Goal: Task Accomplishment & Management: Manage account settings

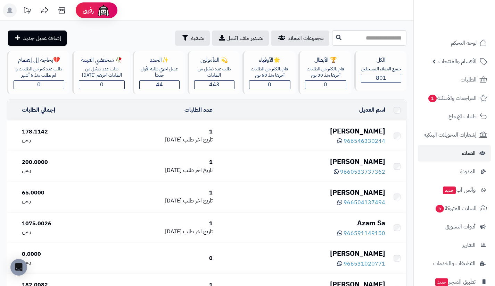
scroll to position [2997, 0]
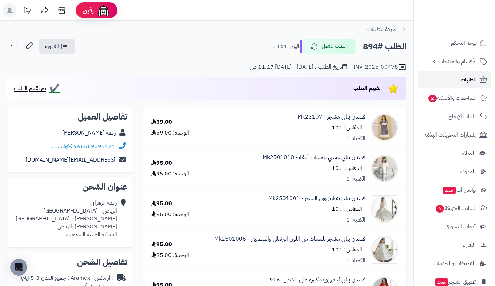
click at [434, 80] on link "الطلبات" at bounding box center [454, 80] width 73 height 17
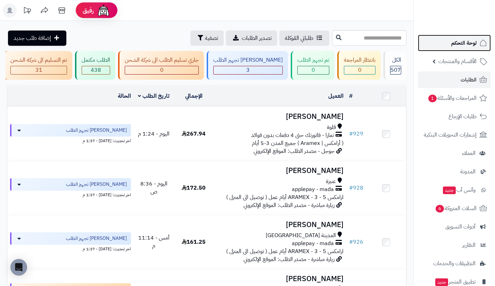
click at [441, 44] on link "لوحة التحكم" at bounding box center [454, 43] width 73 height 17
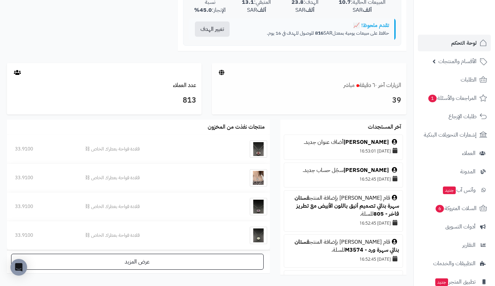
scroll to position [330, 0]
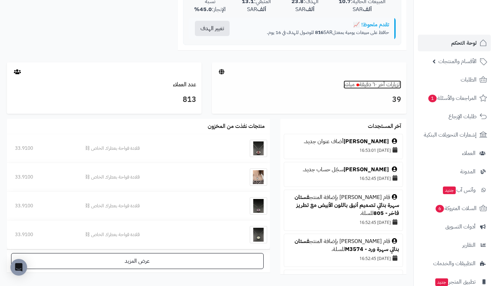
click at [382, 87] on link "الزيارات آخر ٦٠ دقيقة مباشر" at bounding box center [372, 85] width 58 height 8
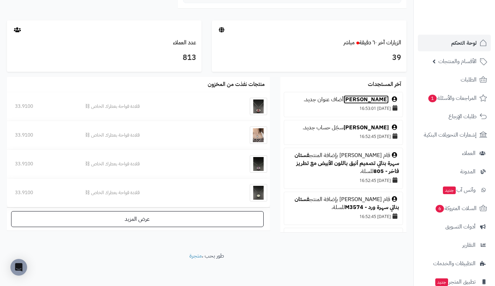
click at [381, 99] on link "[PERSON_NAME]" at bounding box center [365, 99] width 45 height 8
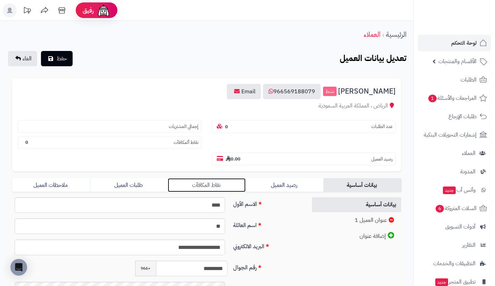
click at [230, 185] on link "نقاط المكافآت" at bounding box center [207, 185] width 78 height 14
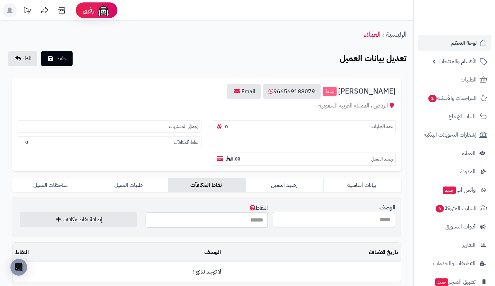
click at [320, 223] on input "الوصف" at bounding box center [334, 220] width 123 height 16
type input "**********"
click at [257, 221] on input "النقاط" at bounding box center [206, 220] width 123 height 16
type input "***"
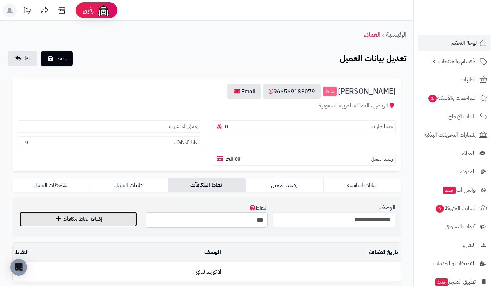
click at [127, 223] on button "إضافة نقاط مكافآت" at bounding box center [78, 219] width 117 height 15
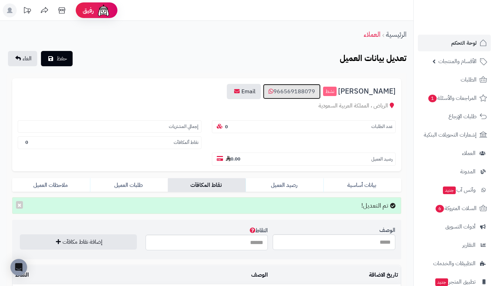
click at [320, 84] on link "966569188079" at bounding box center [292, 91] width 58 height 15
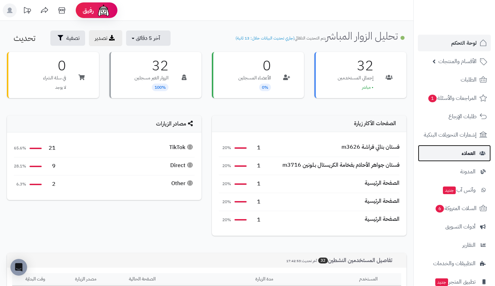
click at [453, 149] on link "العملاء" at bounding box center [454, 153] width 73 height 17
